Goal: Task Accomplishment & Management: Use online tool/utility

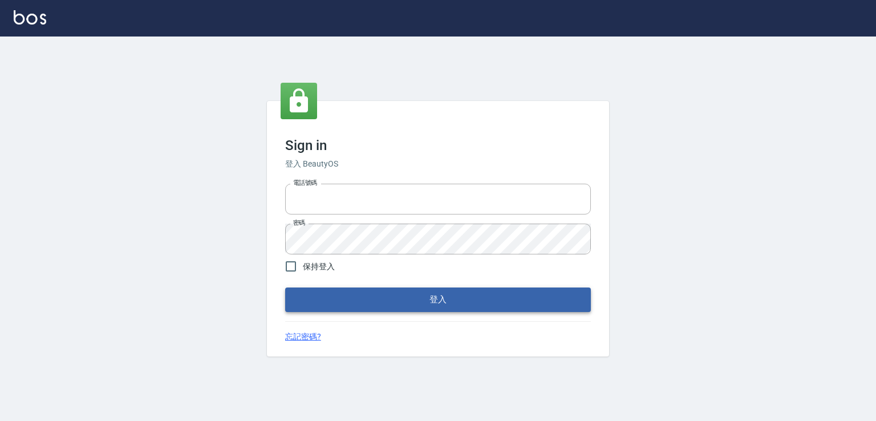
type input "0978801963"
click at [517, 304] on button "登入" at bounding box center [438, 299] width 306 height 24
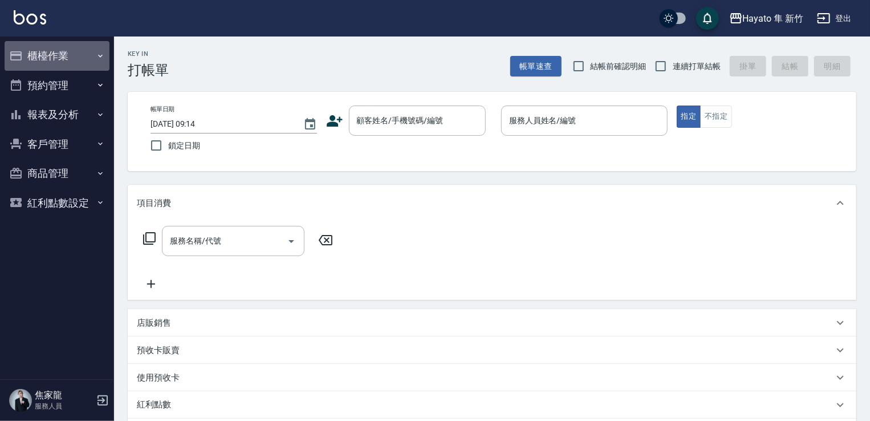
drag, startPoint x: 96, startPoint y: 62, endPoint x: 105, endPoint y: 71, distance: 13.3
click at [96, 57] on button "櫃檯作業" at bounding box center [57, 56] width 105 height 30
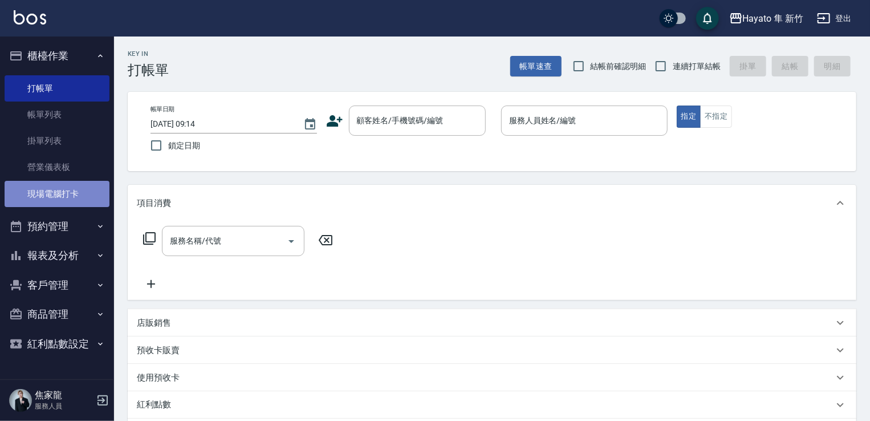
click at [95, 194] on link "現場電腦打卡" at bounding box center [57, 194] width 105 height 26
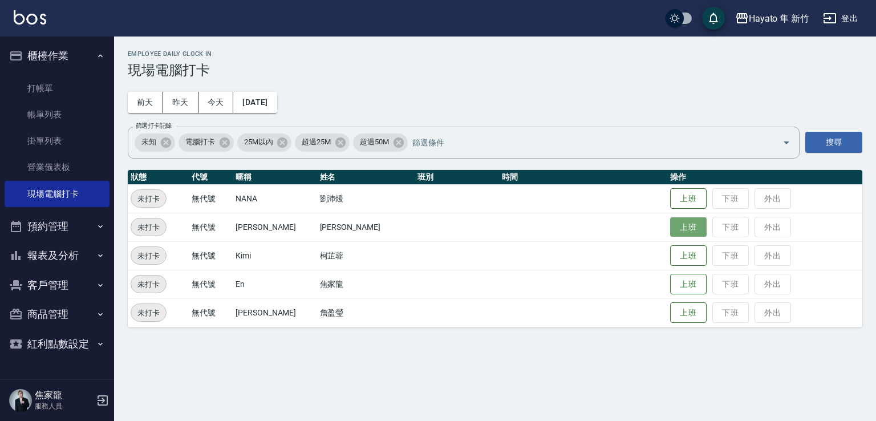
click at [677, 233] on button "上班" at bounding box center [688, 227] width 36 height 20
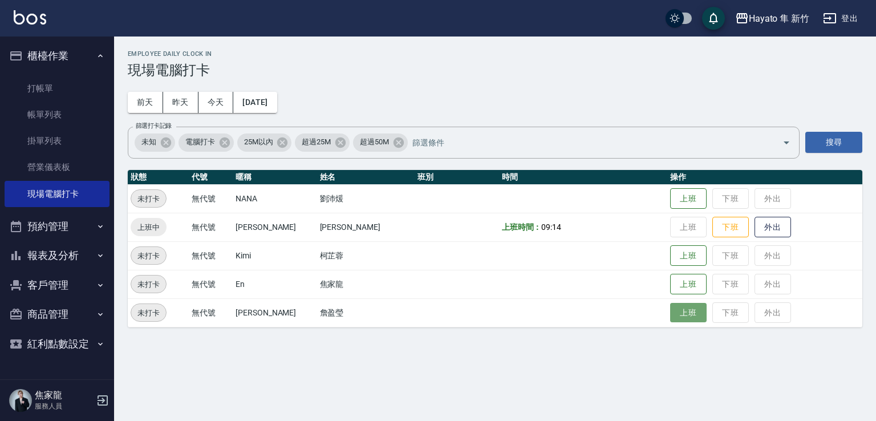
click at [675, 317] on button "上班" at bounding box center [688, 313] width 36 height 20
